Goal: Transaction & Acquisition: Purchase product/service

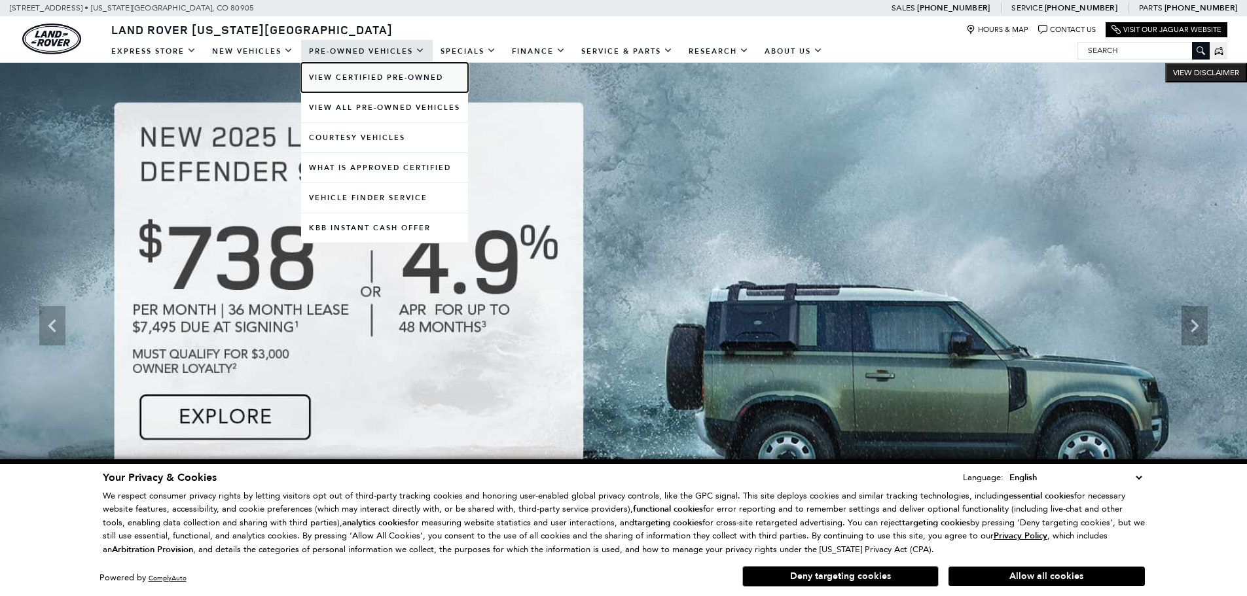
click at [330, 81] on link "View Certified Pre-Owned" at bounding box center [384, 77] width 167 height 29
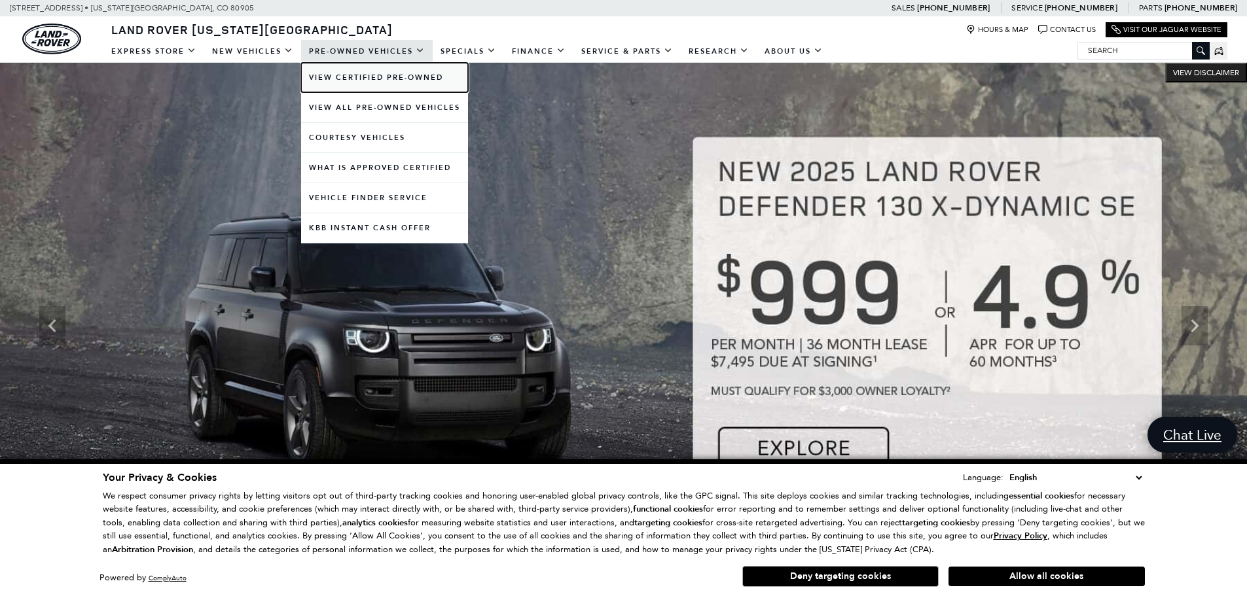
click at [328, 77] on link "View Certified Pre-Owned" at bounding box center [384, 77] width 167 height 29
click at [358, 78] on link "View Certified Pre-Owned" at bounding box center [384, 77] width 167 height 29
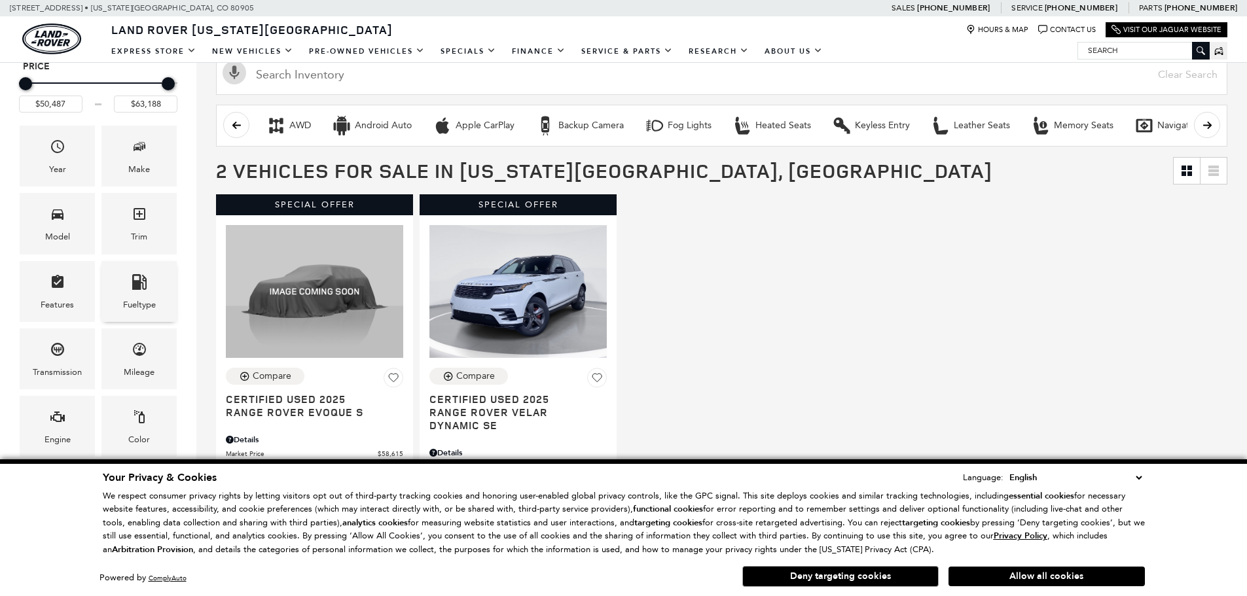
scroll to position [196, 0]
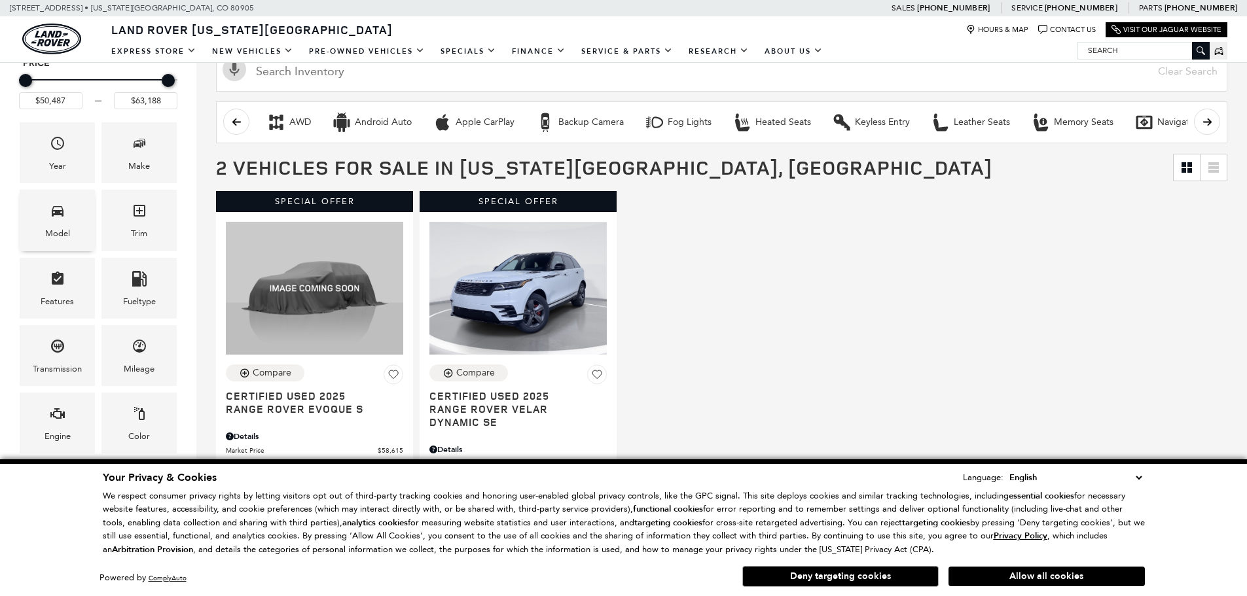
click at [67, 218] on div "Model" at bounding box center [57, 220] width 75 height 61
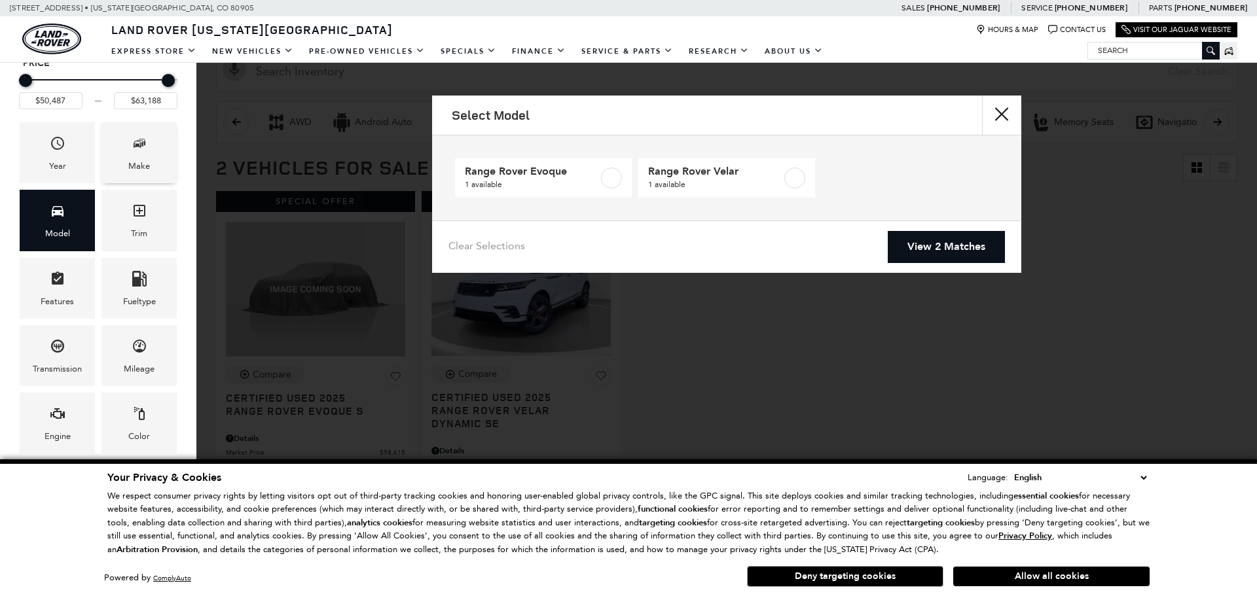
click at [113, 176] on div "Make" at bounding box center [138, 152] width 75 height 61
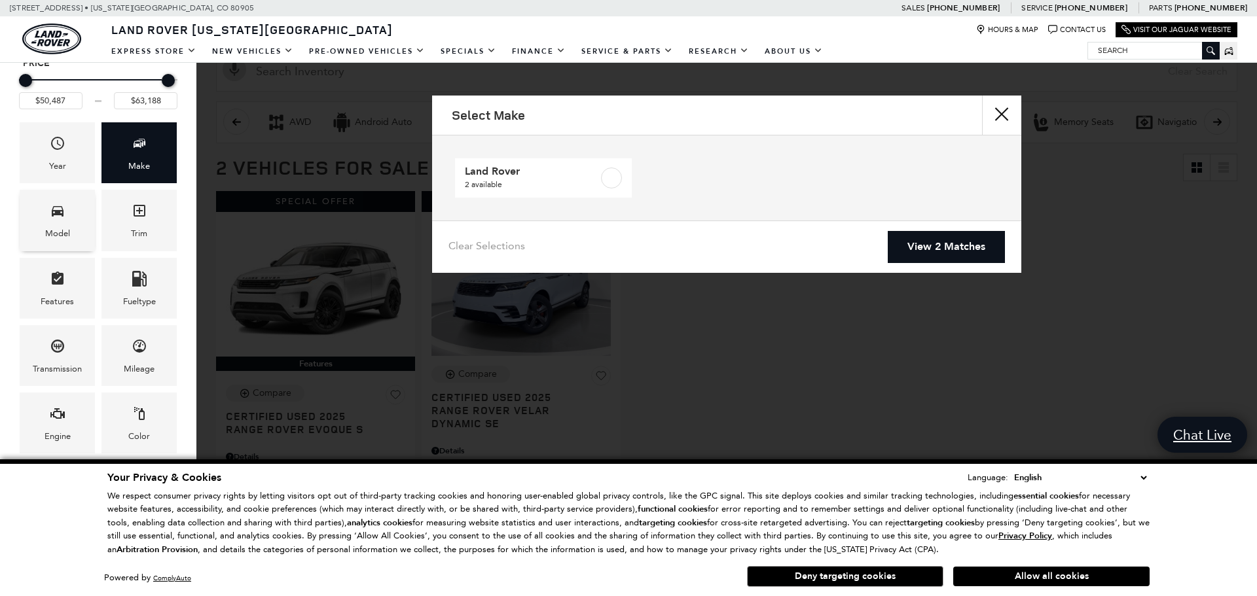
click at [79, 204] on div "Model" at bounding box center [57, 220] width 75 height 61
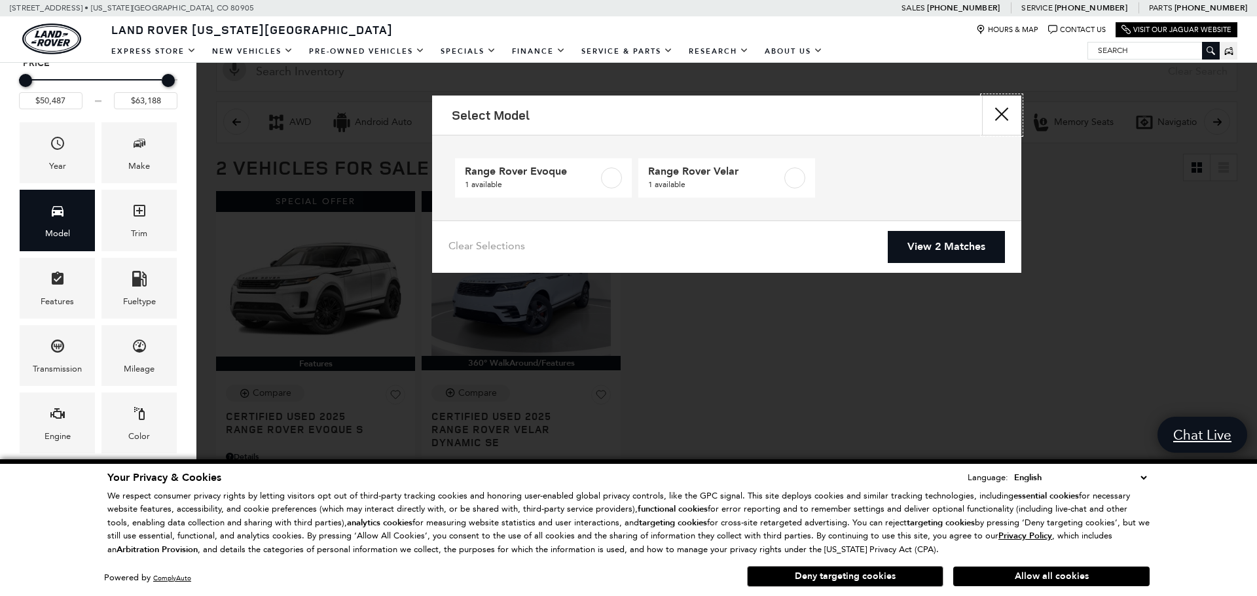
click at [1007, 118] on button "close" at bounding box center [1001, 115] width 39 height 39
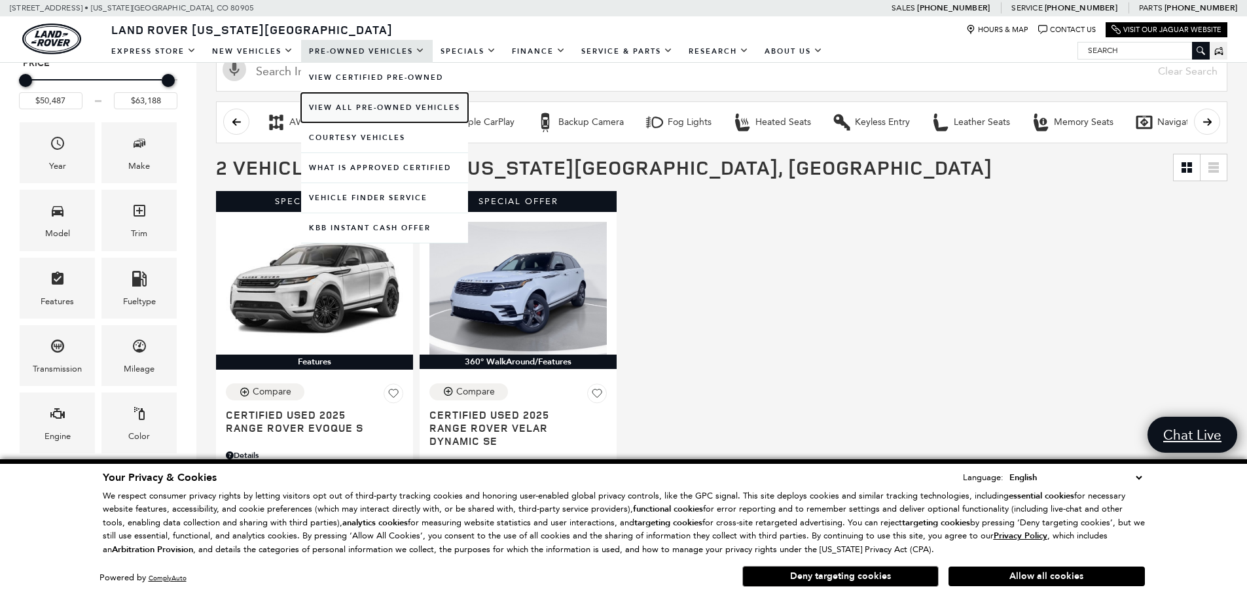
click at [376, 109] on link "View All Pre-Owned Vehicles" at bounding box center [384, 107] width 167 height 29
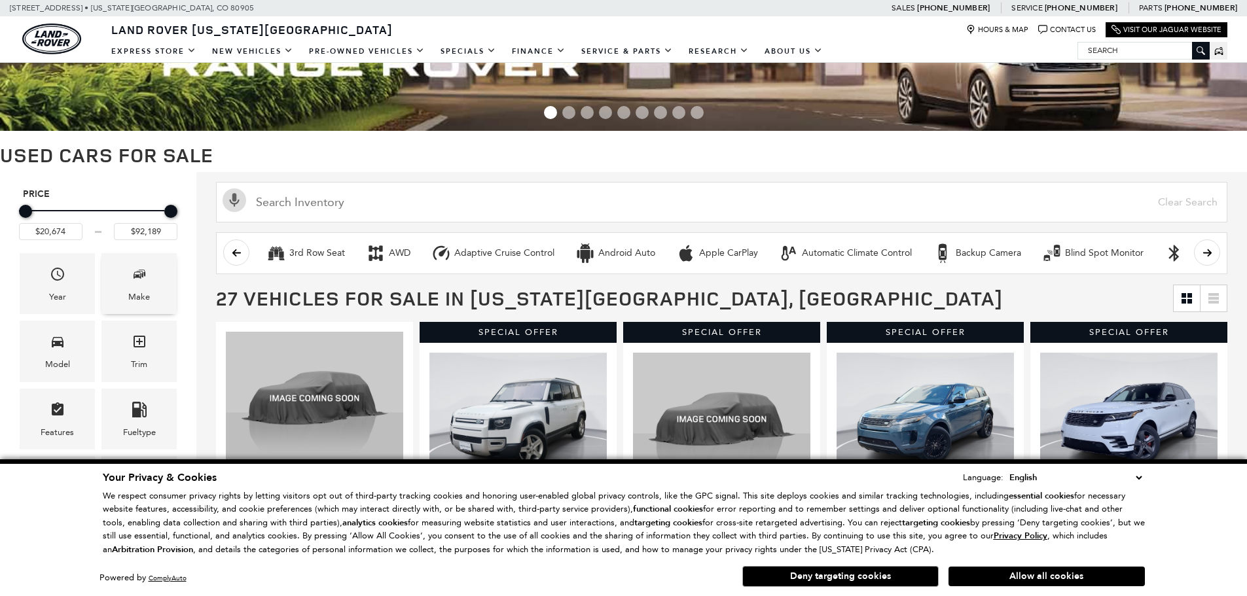
click at [138, 286] on span "Make" at bounding box center [140, 276] width 16 height 27
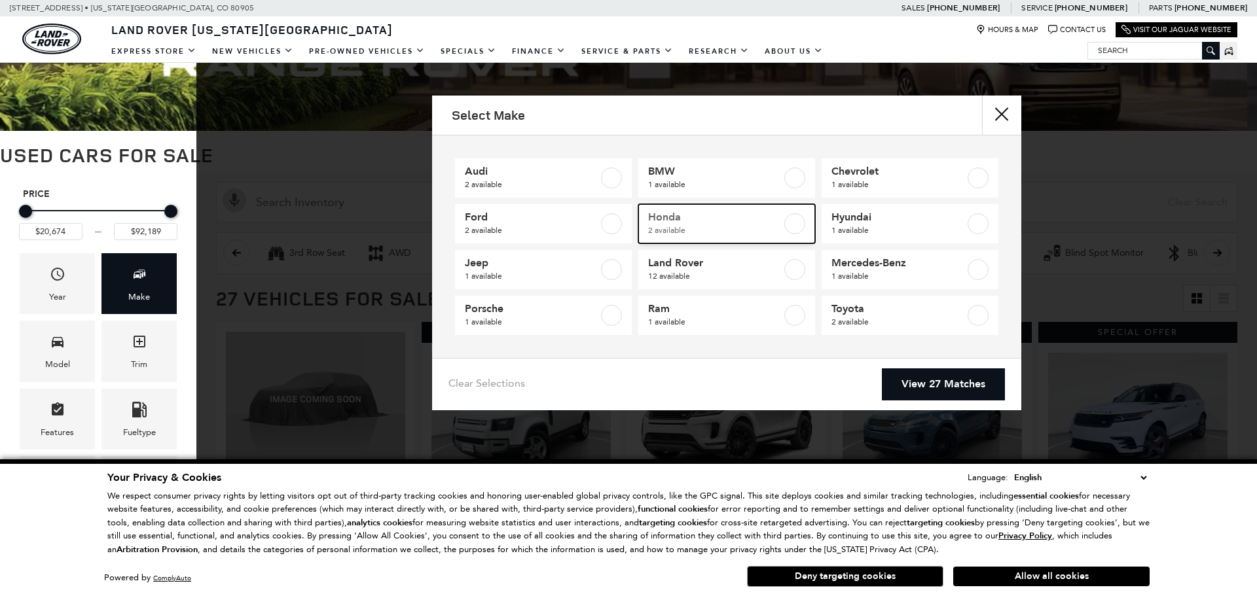
click at [754, 222] on span "Honda" at bounding box center [715, 217] width 134 height 13
type input "$27,288"
type input "$38,299"
checkbox input "true"
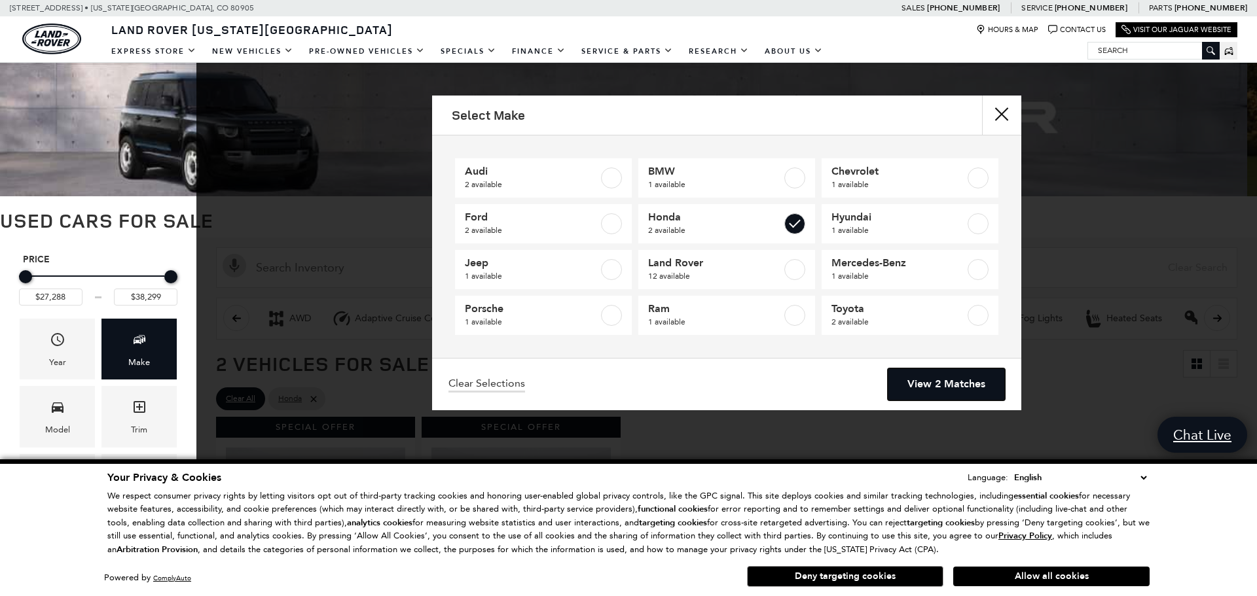
drag, startPoint x: 926, startPoint y: 378, endPoint x: 867, endPoint y: 365, distance: 60.8
click at [925, 378] on link "View 2 Matches" at bounding box center [945, 384] width 117 height 32
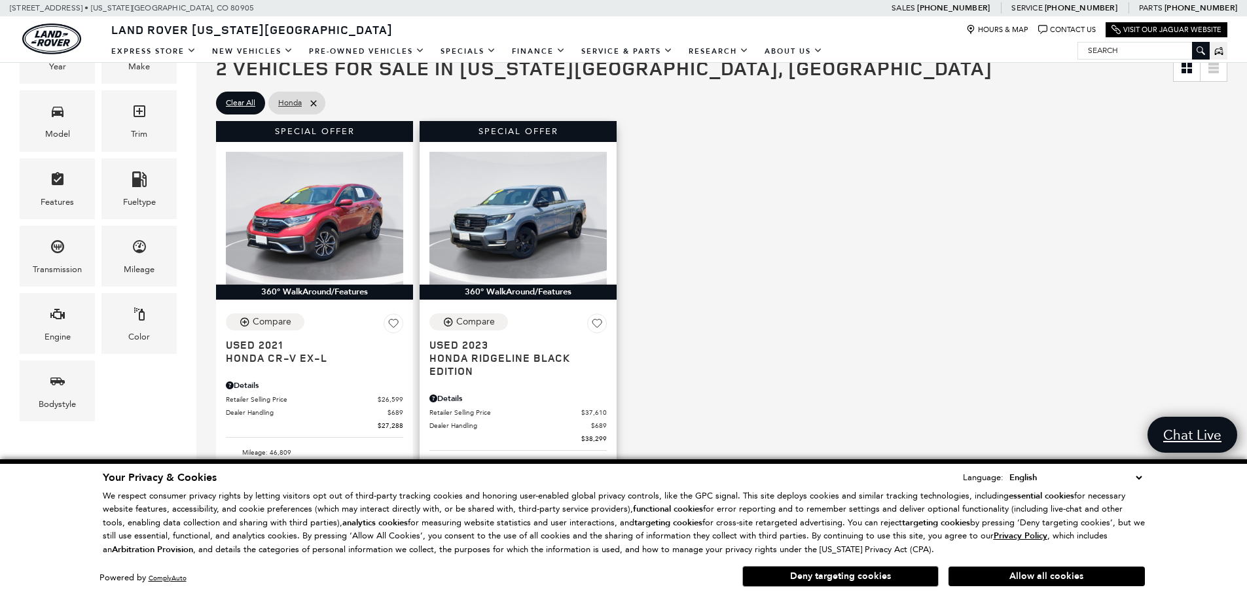
scroll to position [327, 0]
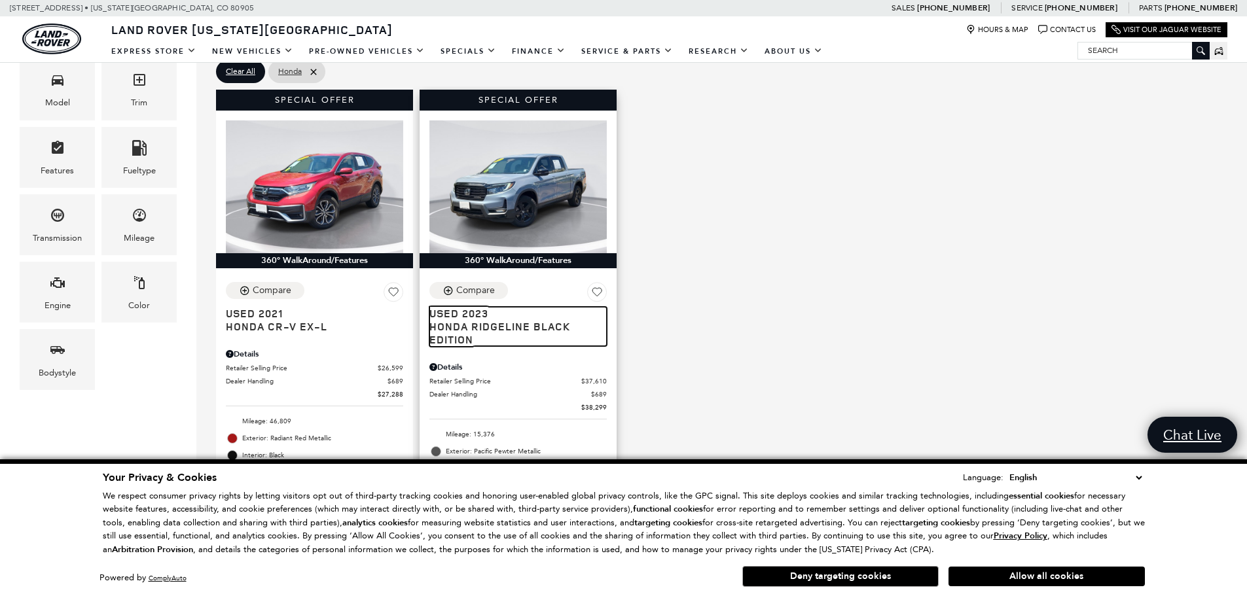
click at [507, 331] on span "Honda Ridgeline Black Edition" at bounding box center [513, 333] width 168 height 26
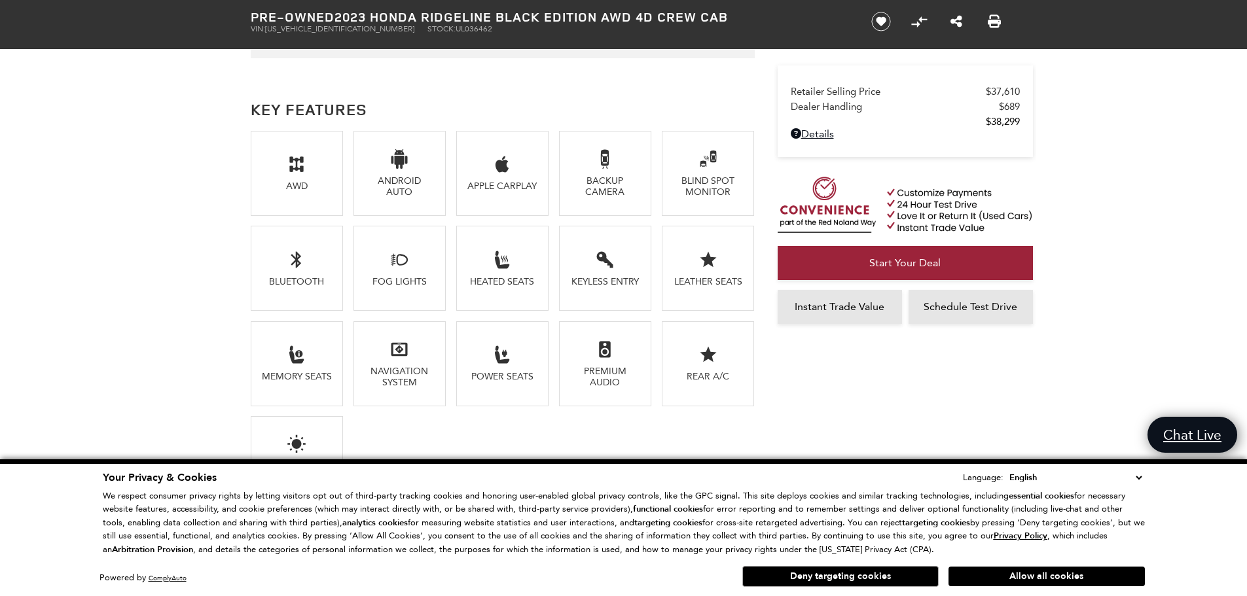
scroll to position [1047, 0]
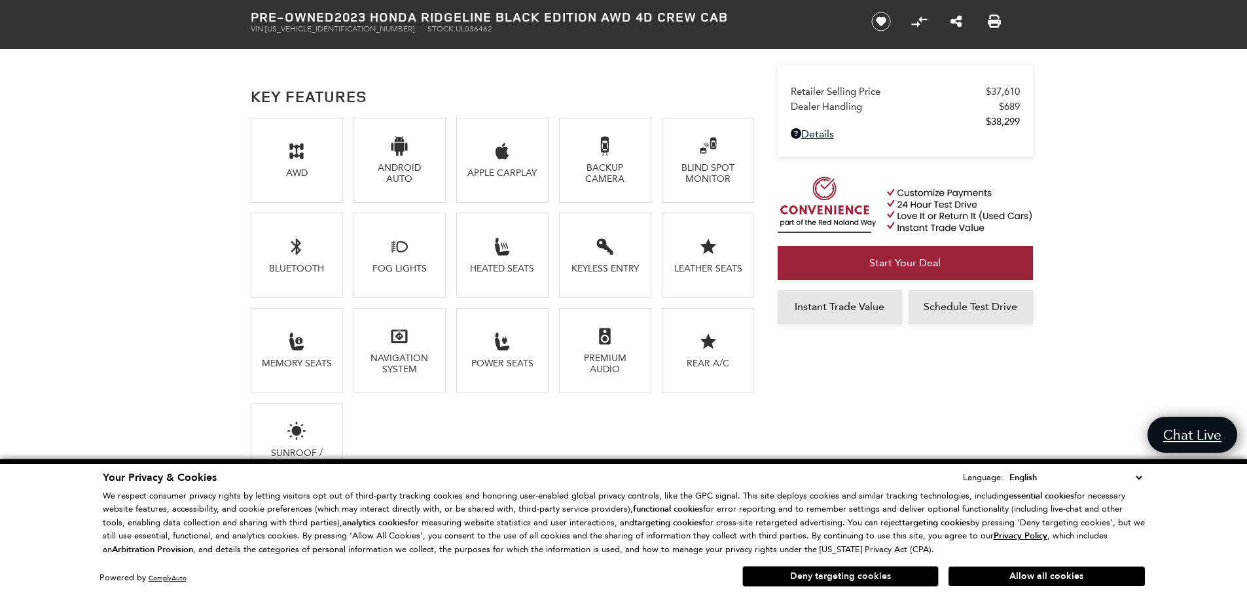
click at [844, 576] on button "Deny targeting cookies" at bounding box center [840, 576] width 196 height 21
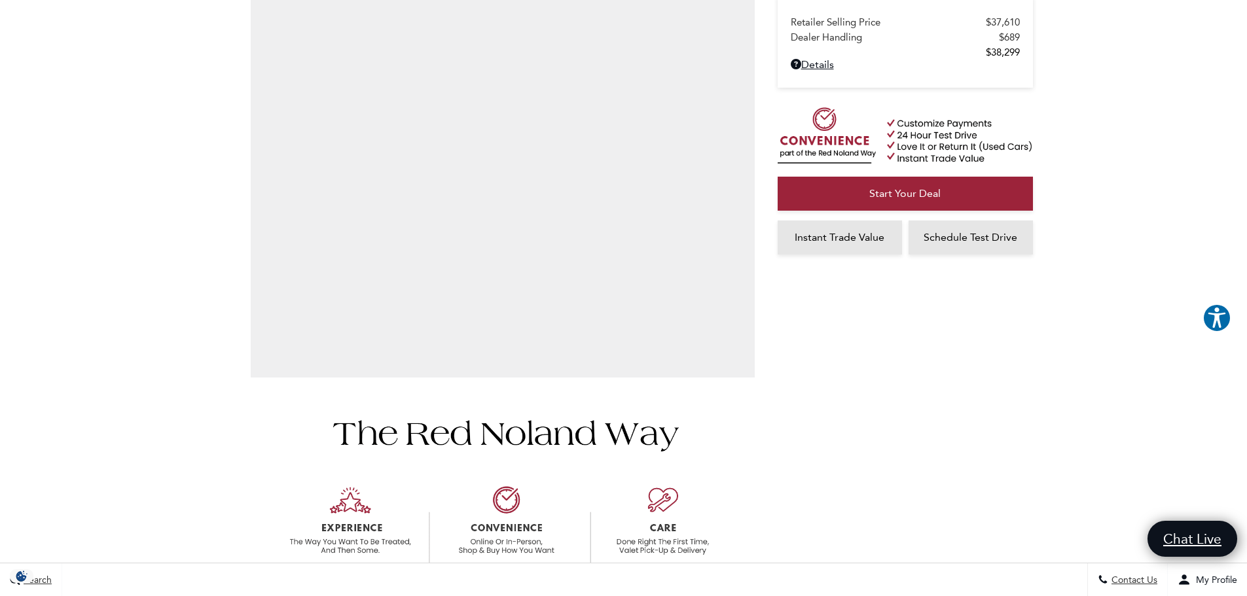
scroll to position [0, 0]
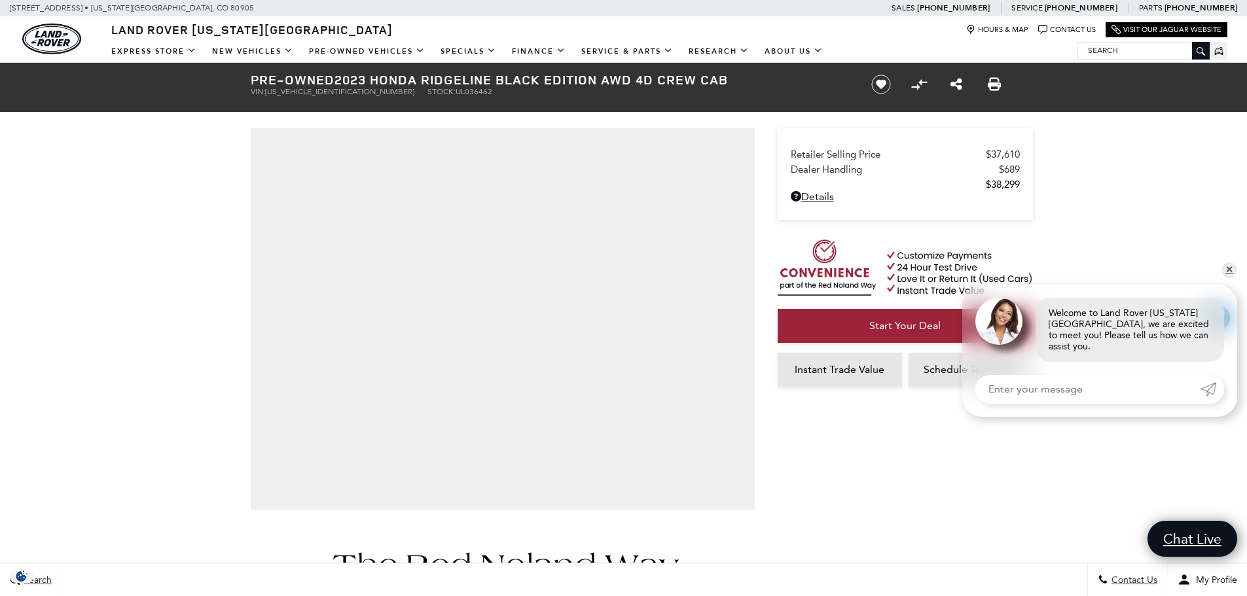
click at [318, 89] on span "[US_VEHICLE_IDENTIFICATION_NUMBER]" at bounding box center [339, 91] width 149 height 9
click at [318, 89] on span "5FPYK3F89PB036462" at bounding box center [339, 91] width 149 height 9
copy span "5FPYK3F89PB036462"
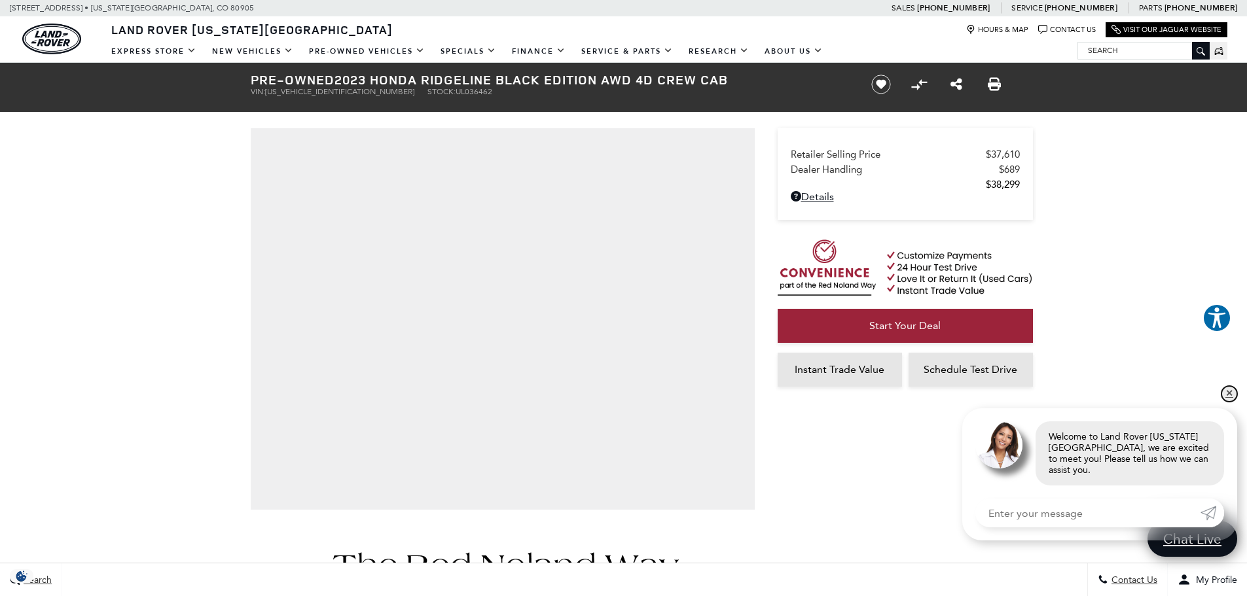
click at [1227, 402] on link "✕" at bounding box center [1229, 394] width 16 height 16
